Goal: Task Accomplishment & Management: Use online tool/utility

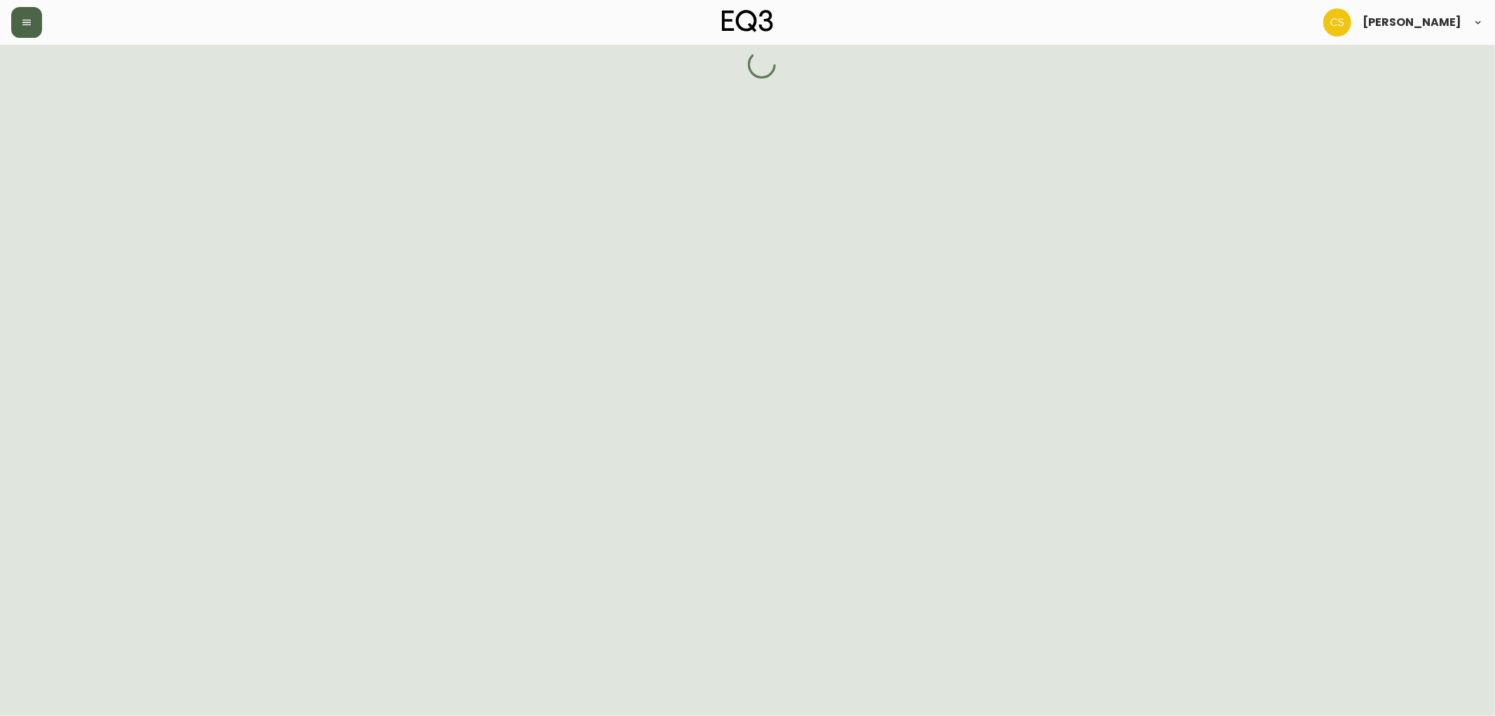
click at [26, 29] on button "button" at bounding box center [26, 22] width 31 height 31
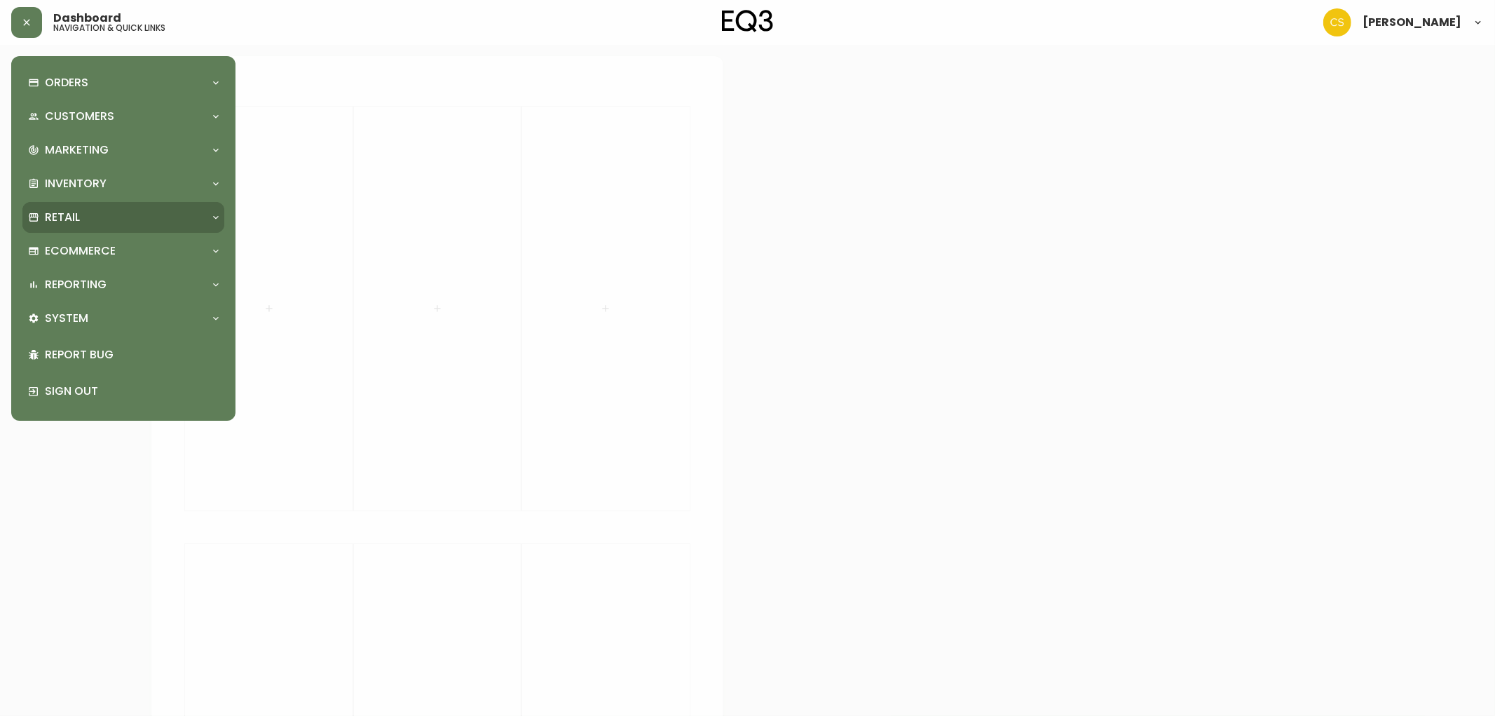
click at [87, 219] on div "Retail" at bounding box center [116, 217] width 177 height 15
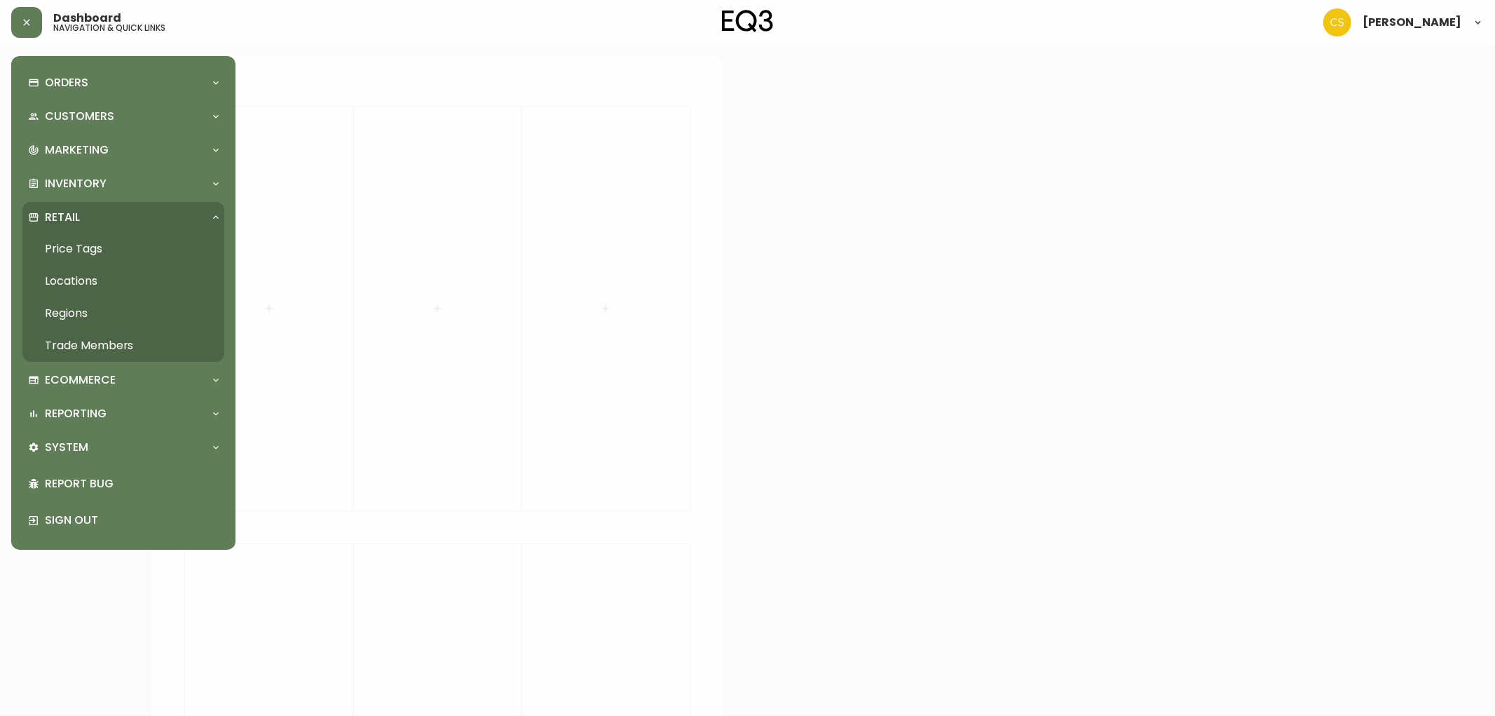
click at [102, 243] on link "Price Tags" at bounding box center [123, 249] width 202 height 32
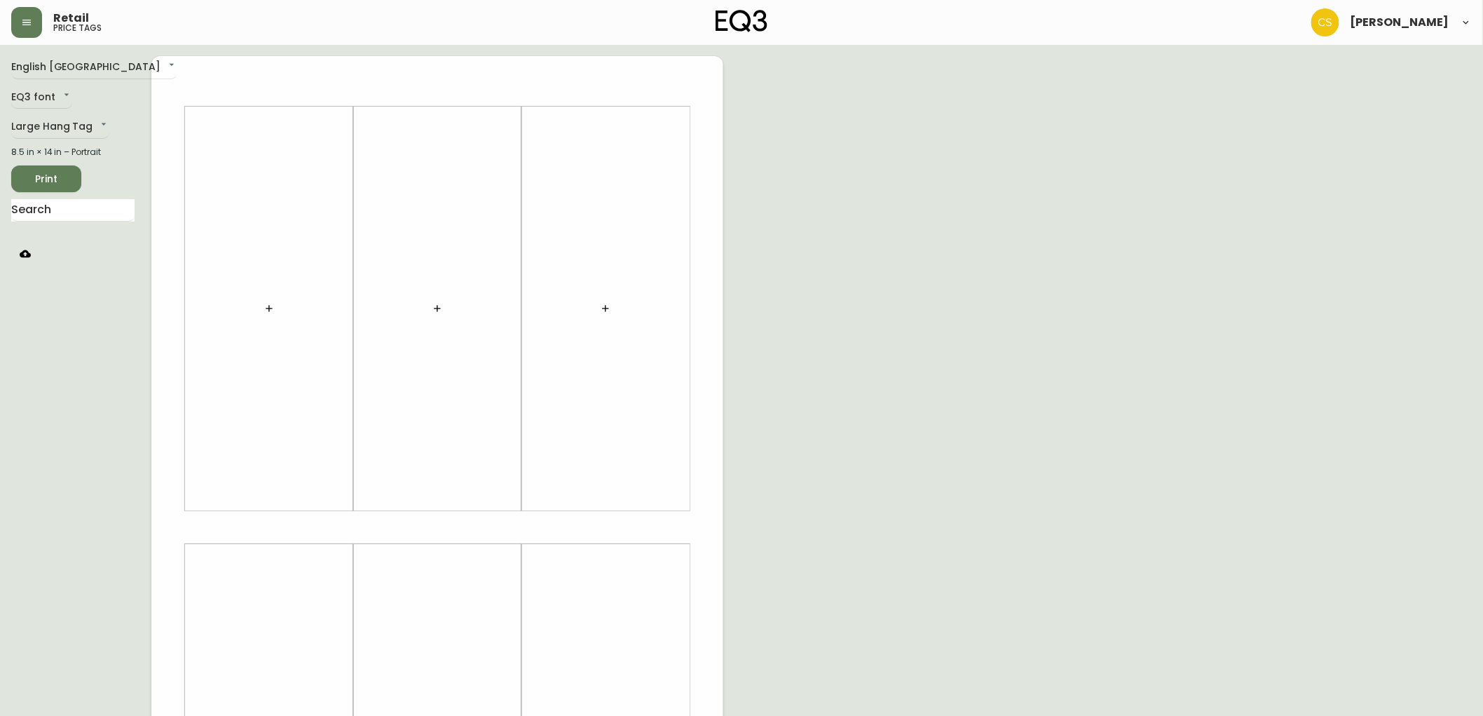
click at [268, 283] on div at bounding box center [268, 309] width 151 height 390
click at [268, 298] on button "button" at bounding box center [269, 308] width 28 height 28
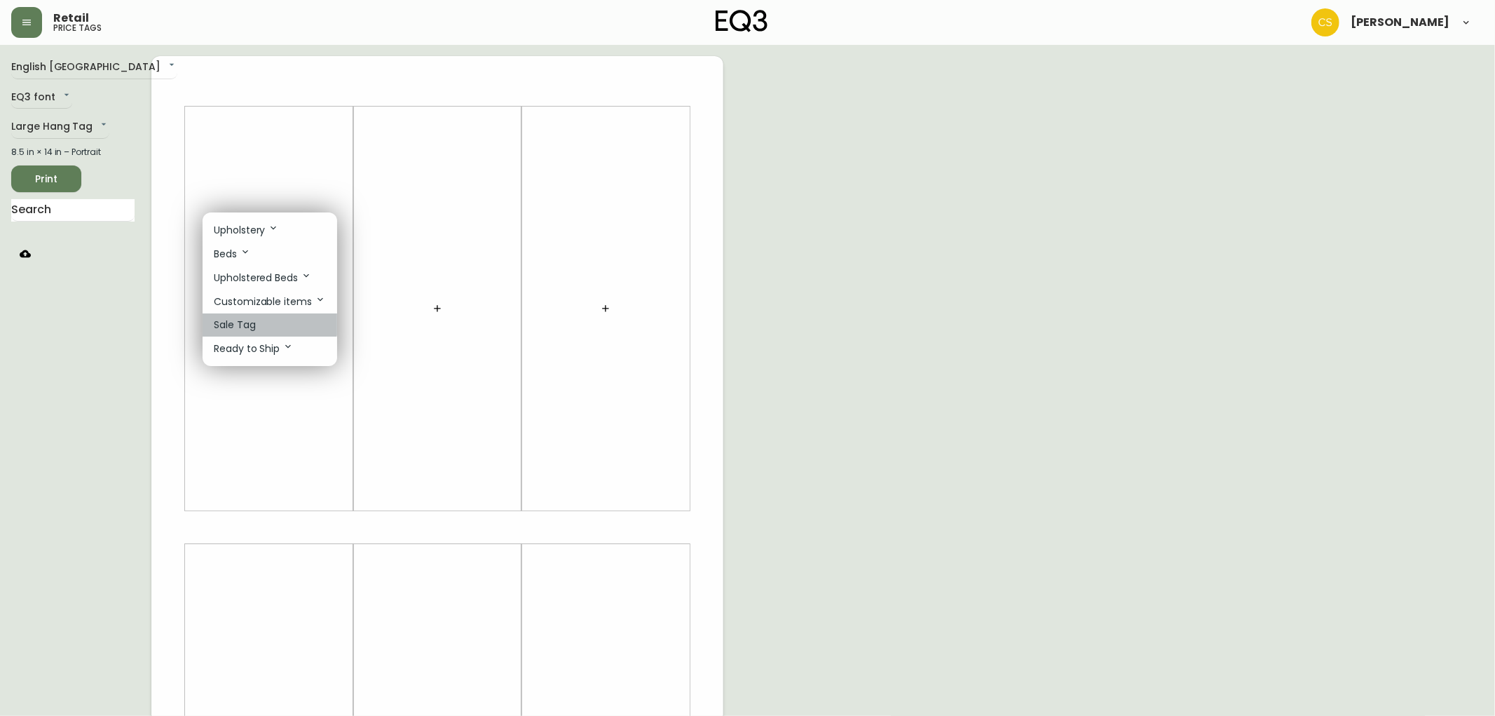
click at [260, 318] on li "Sale Tag" at bounding box center [270, 324] width 135 height 23
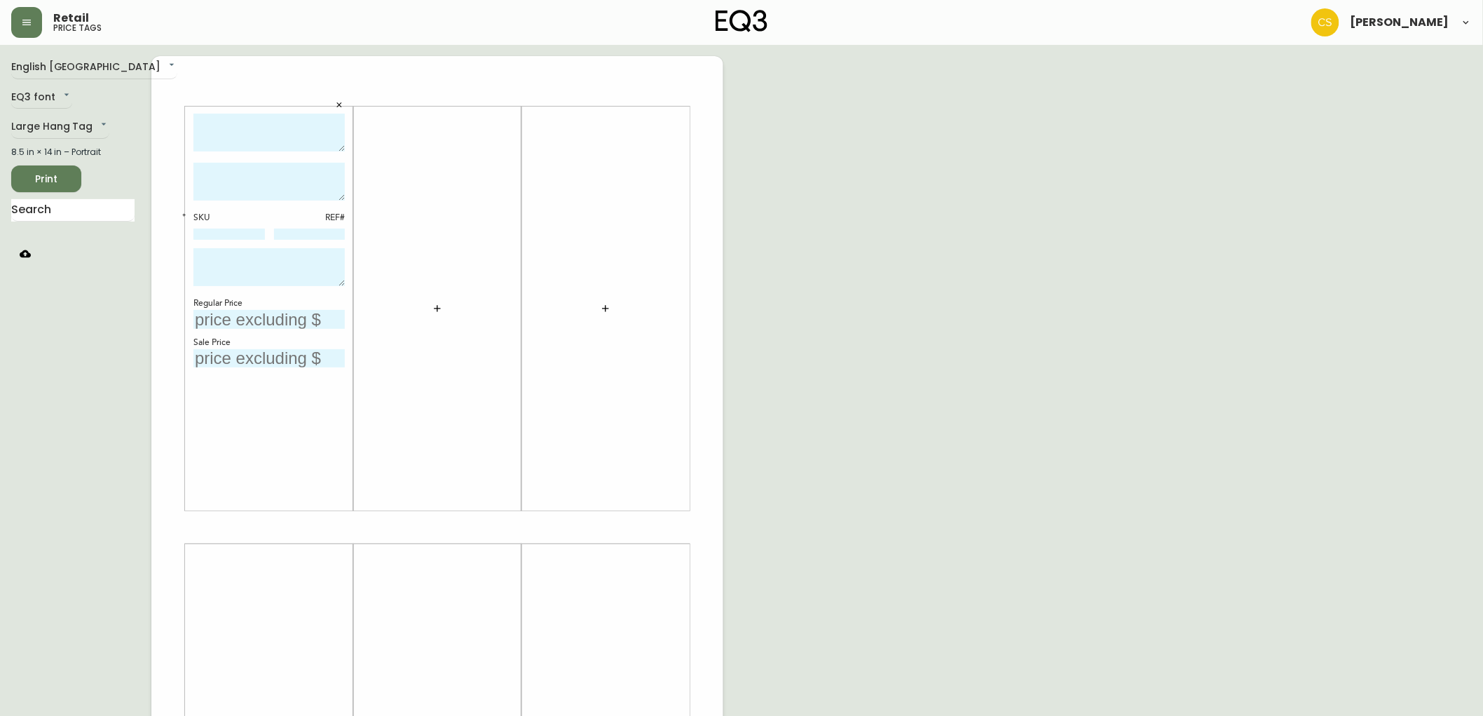
click at [255, 172] on textarea at bounding box center [268, 182] width 151 height 38
paste textarea "The [PERSON_NAME] is a mid century inspired sofa with custom blind-tufted seati…"
type textarea "The [PERSON_NAME] is a mid century inspired sofa with custom blind-tufted seati…"
click at [261, 130] on textarea at bounding box center [268, 133] width 151 height 39
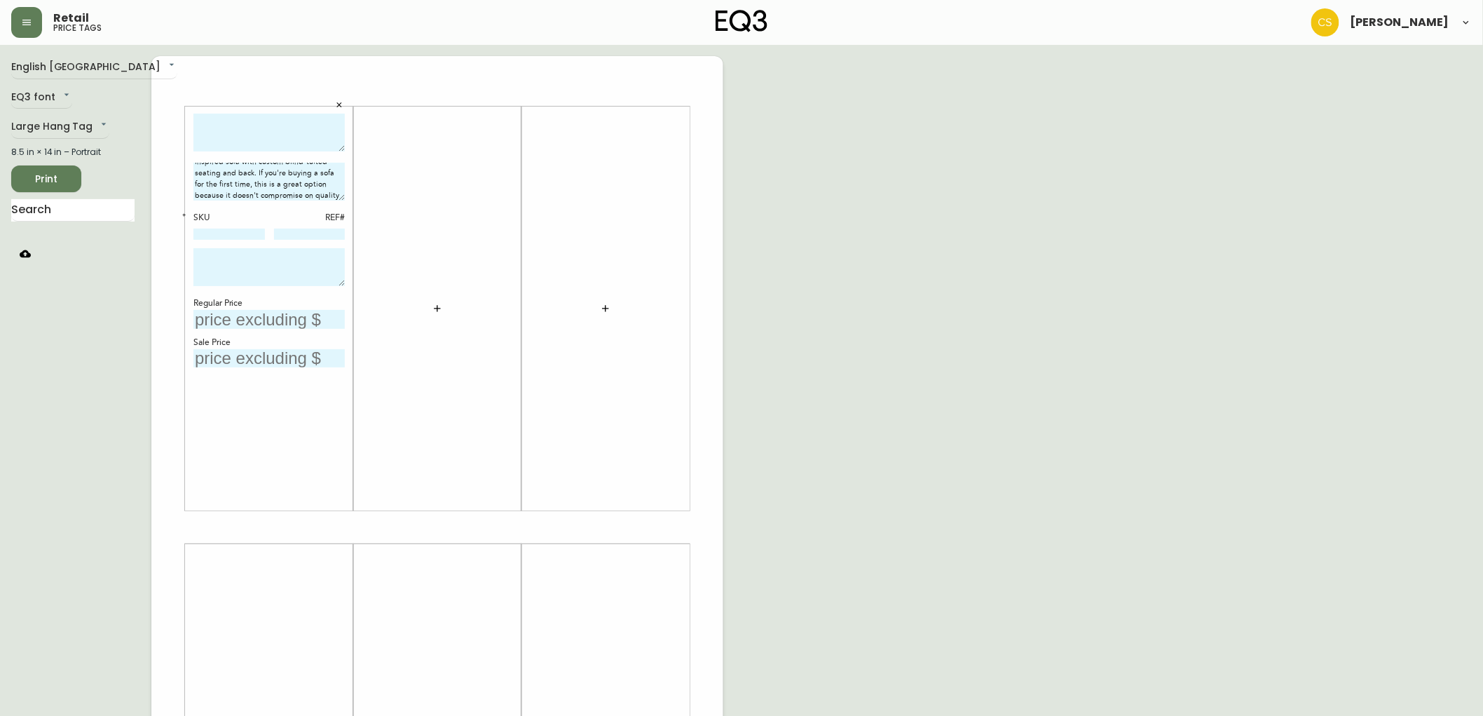
scroll to position [0, 0]
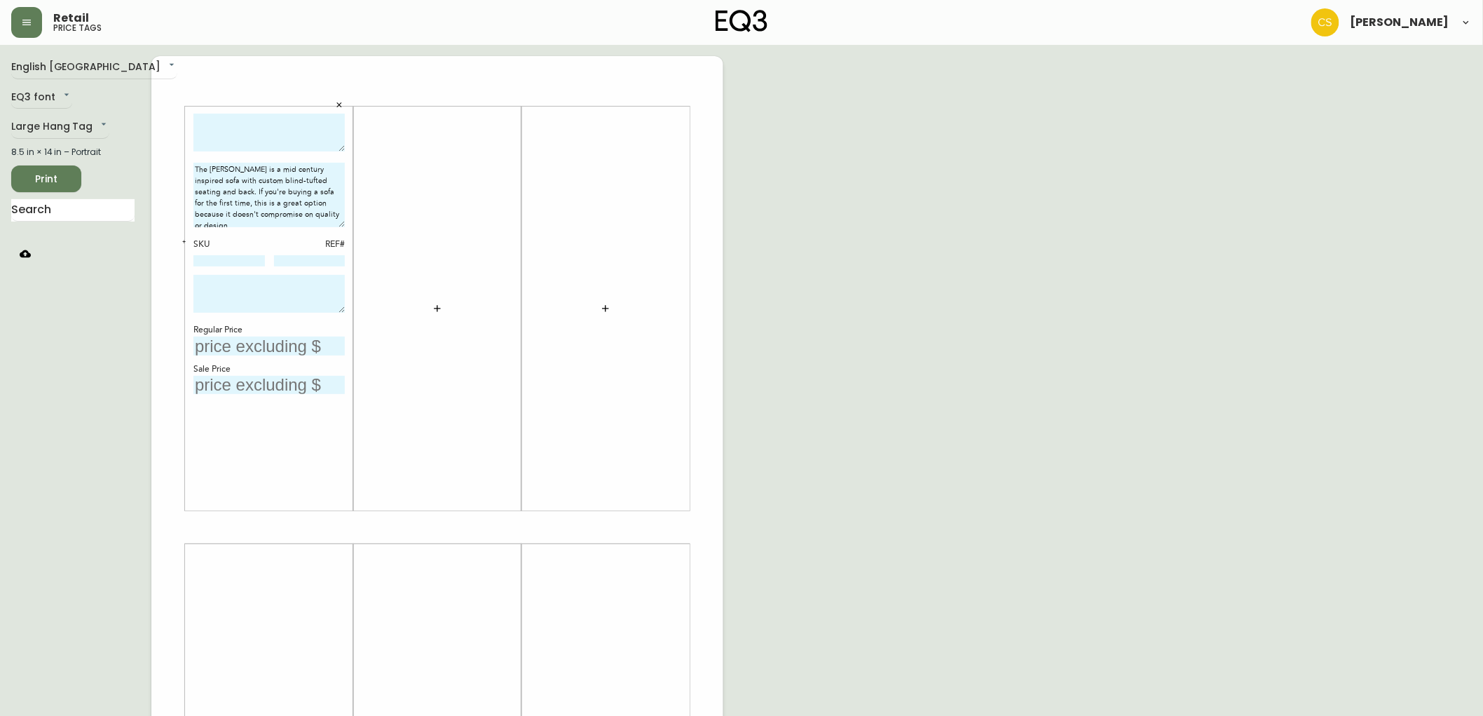
drag, startPoint x: 340, startPoint y: 196, endPoint x: 337, endPoint y: 222, distance: 26.1
click at [337, 222] on textarea "The [PERSON_NAME] is a mid century inspired sofa with custom blind-tufted seati…" at bounding box center [268, 195] width 151 height 64
click at [255, 143] on textarea at bounding box center [268, 133] width 151 height 39
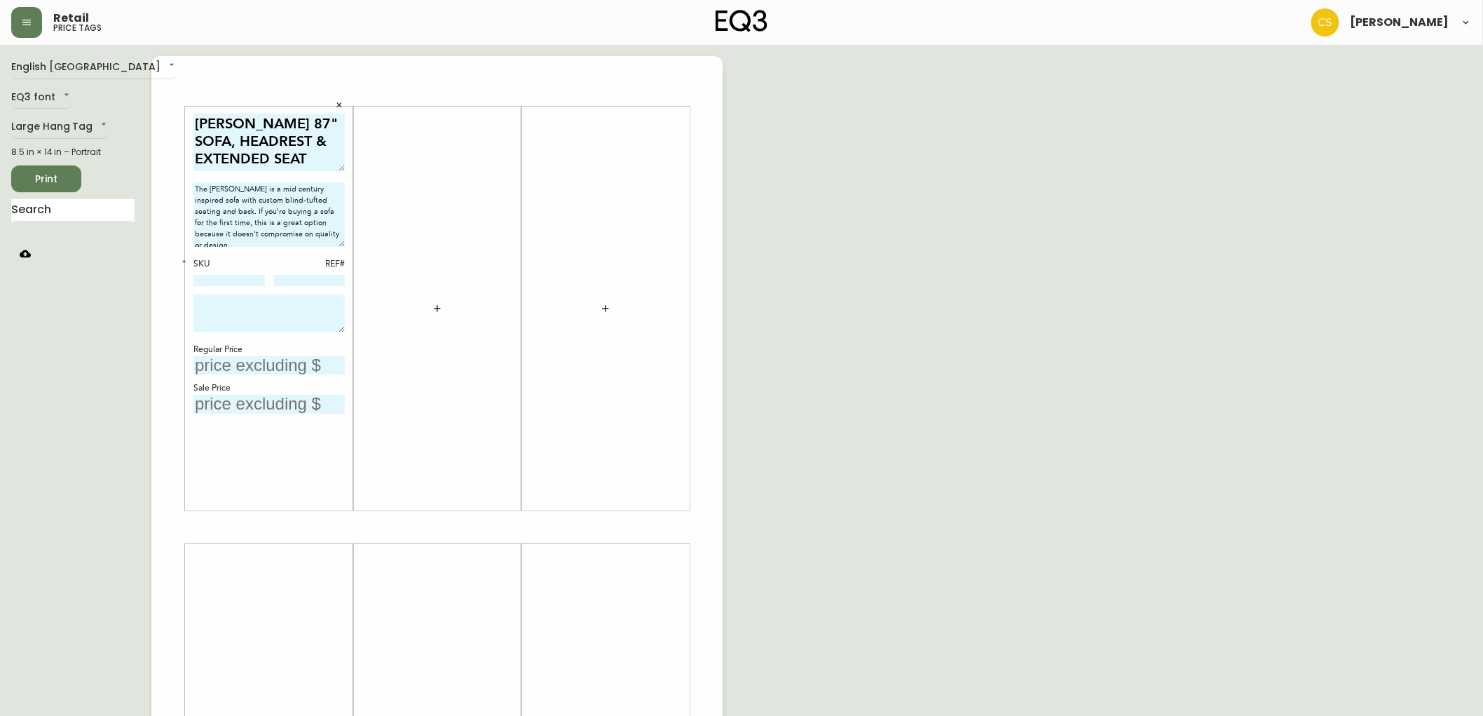
drag, startPoint x: 334, startPoint y: 145, endPoint x: 339, endPoint y: 165, distance: 20.2
click at [339, 165] on textarea "[PERSON_NAME] 87" SOFA, HEADREST & EXTENDED SEAT" at bounding box center [268, 142] width 151 height 57
type textarea "[PERSON_NAME] 87" SOFA, HEADREST & EXTENDED SEAT"
click at [182, 261] on icon "button" at bounding box center [184, 261] width 5 height 5
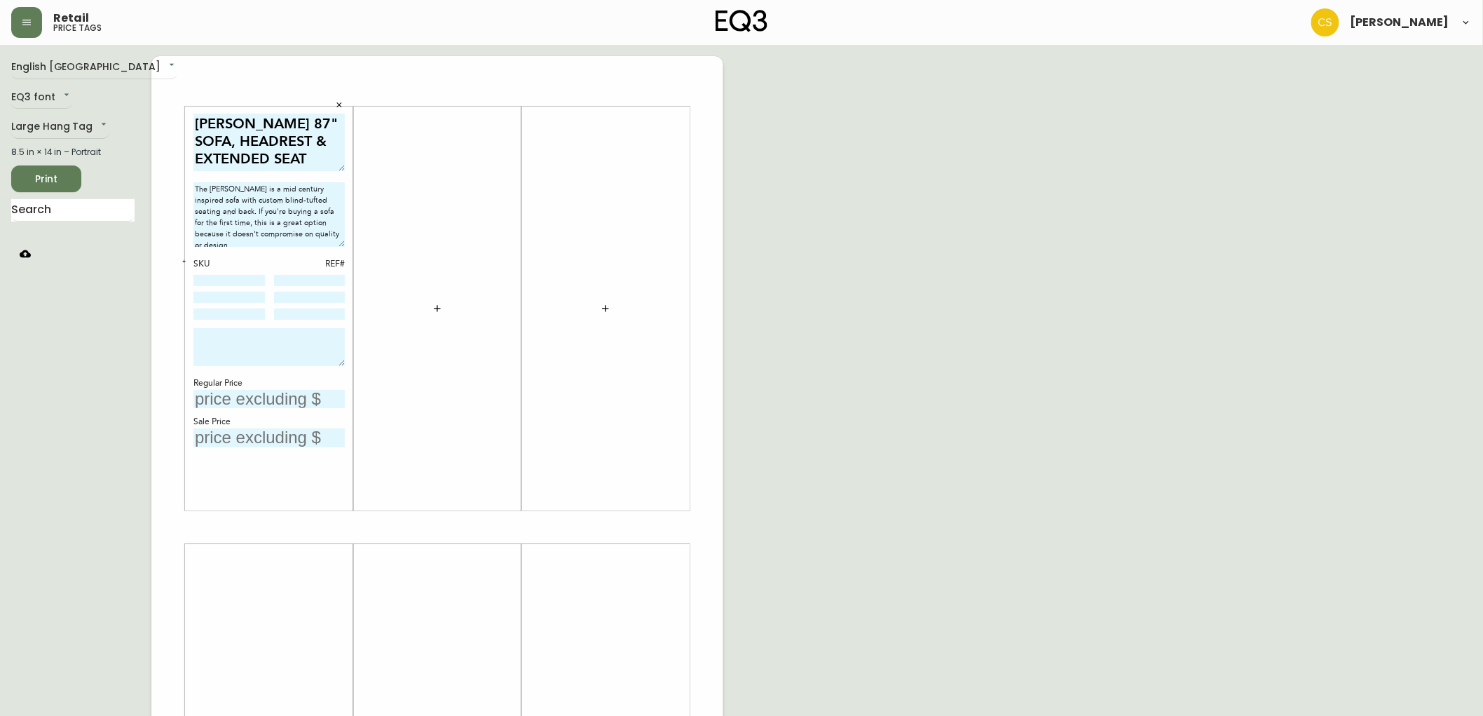
click at [227, 339] on textarea at bounding box center [268, 347] width 151 height 38
drag, startPoint x: 339, startPoint y: 360, endPoint x: 339, endPoint y: 349, distance: 11.2
click at [339, 349] on textarea "FLOOR MODEL CLEARANCE. FINAL SALE." at bounding box center [268, 341] width 151 height 26
type textarea "FLOOR MODEL CLEARANCE. FINAL SALE."
click at [259, 381] on input "text" at bounding box center [268, 387] width 151 height 19
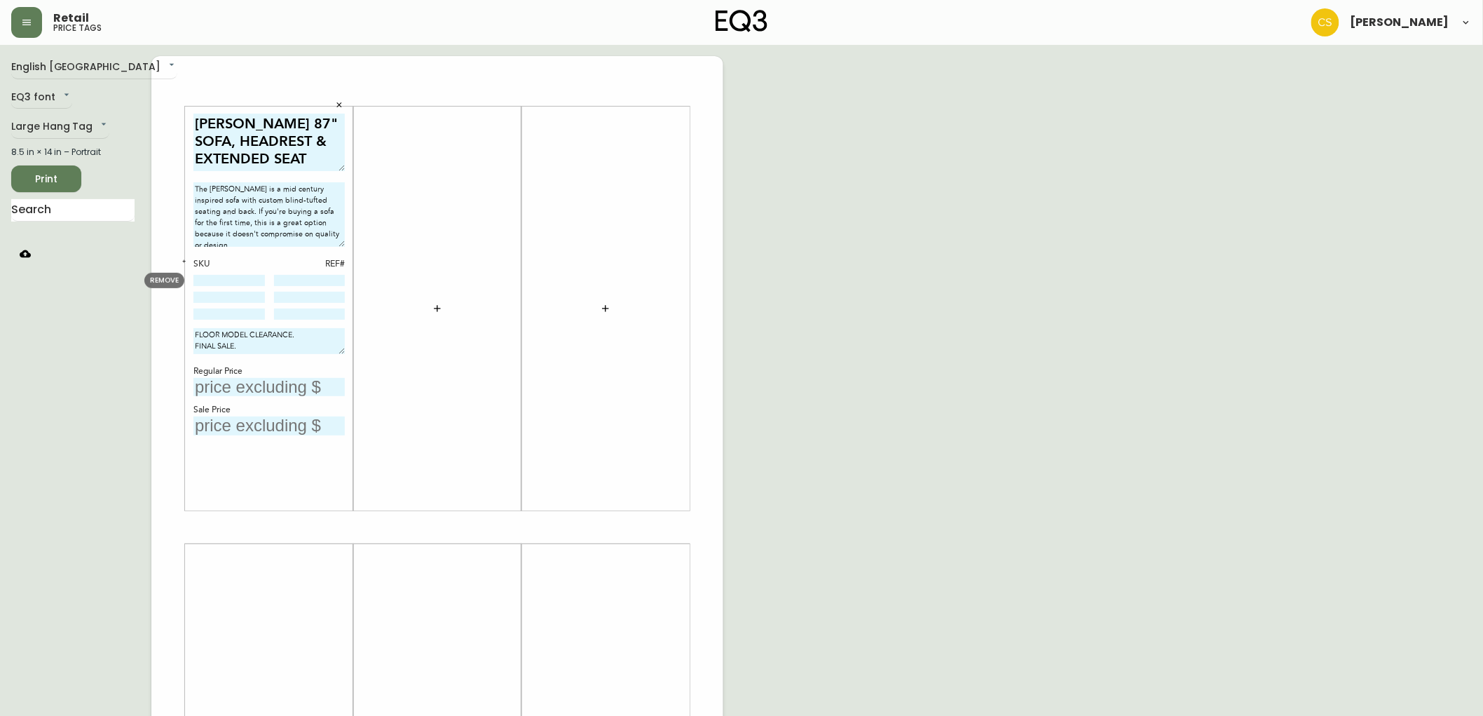
click at [237, 277] on input at bounding box center [228, 280] width 71 height 11
type input "30215-S3"
type input "4"
type input "30215-24"
type input "4"
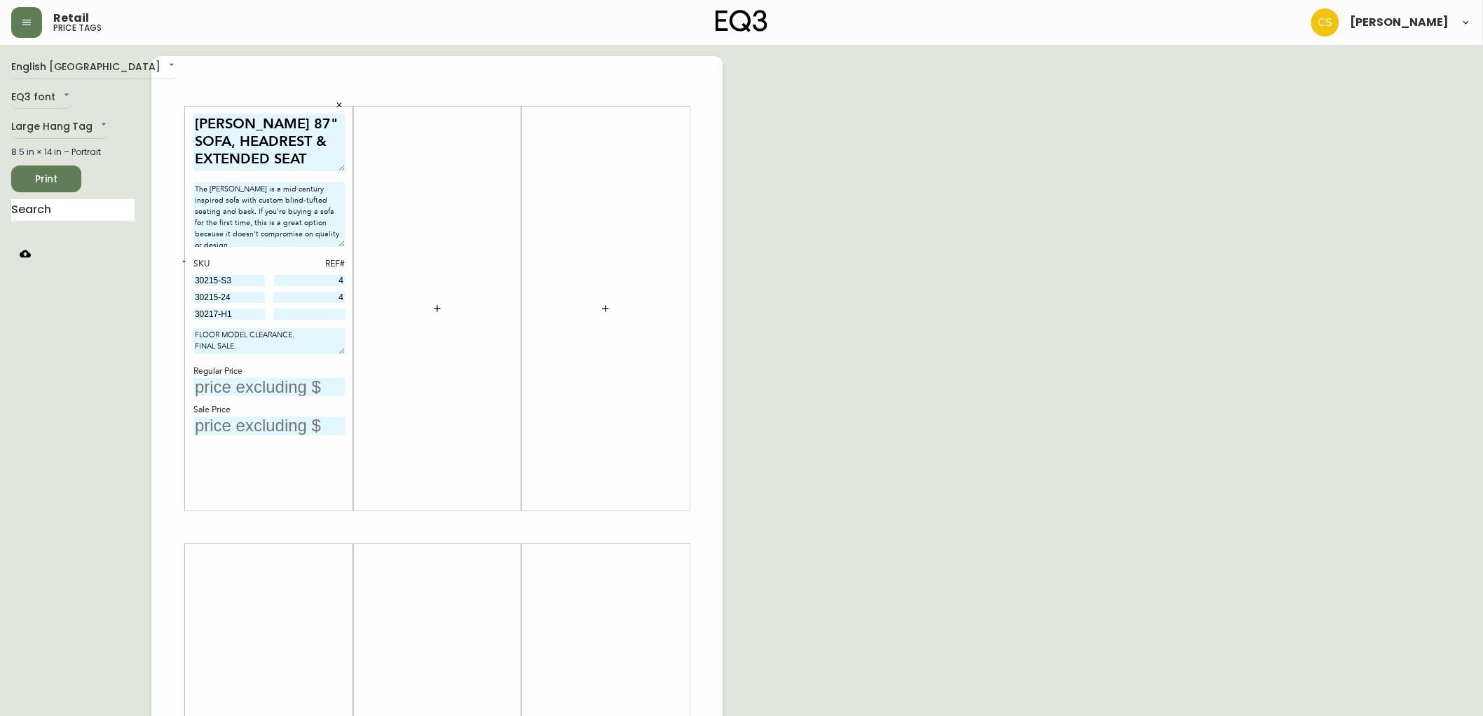
type input "30217-H1"
click at [320, 313] on input at bounding box center [309, 313] width 71 height 11
drag, startPoint x: 1140, startPoint y: 184, endPoint x: 1088, endPoint y: 140, distance: 68.1
click at [1140, 184] on div "English [GEOGRAPHIC_DATA] en_CA EQ3 font EQ3 Large Hang Tag large 8.5 in × 14 i…" at bounding box center [741, 527] width 1461 height 942
